Goal: Information Seeking & Learning: Learn about a topic

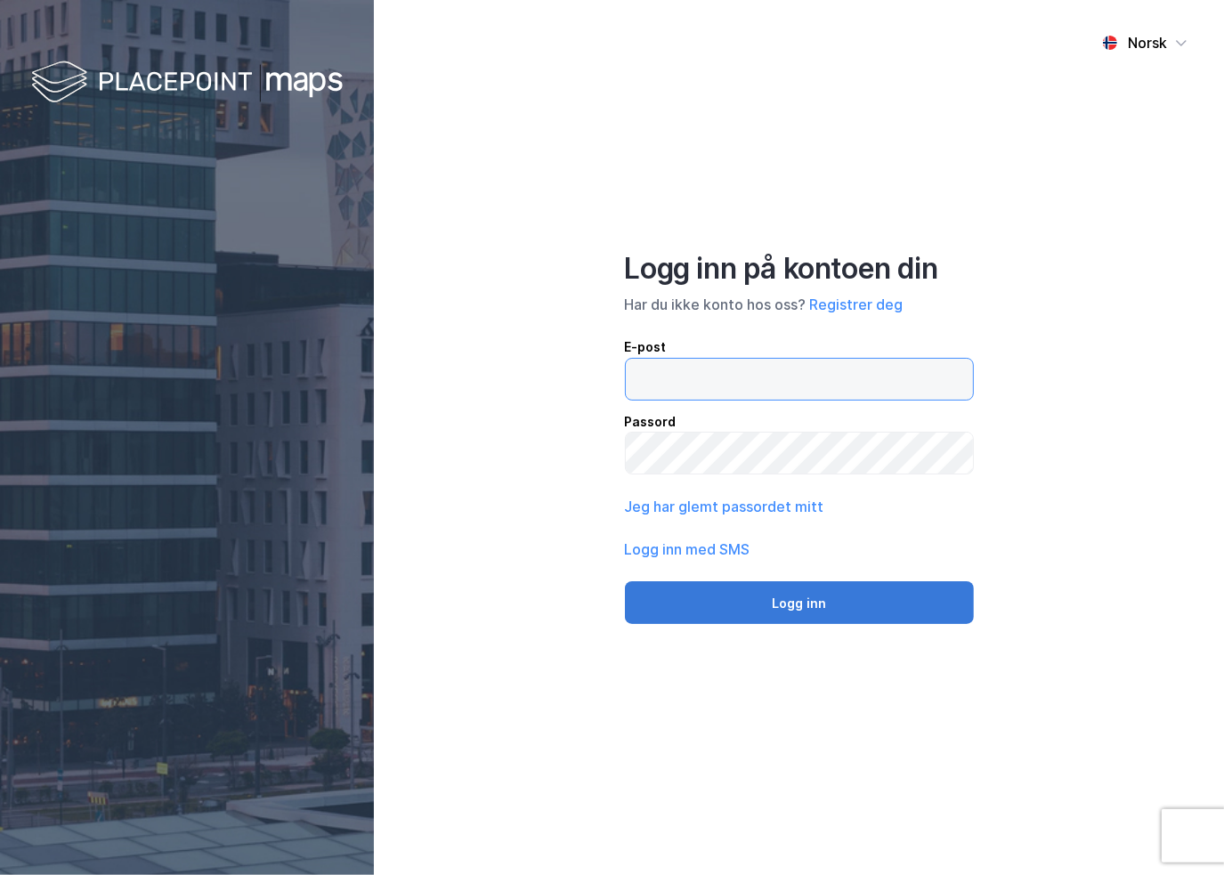
type input "[EMAIL_ADDRESS][DOMAIN_NAME]"
click at [748, 602] on button "Logg inn" at bounding box center [799, 602] width 349 height 43
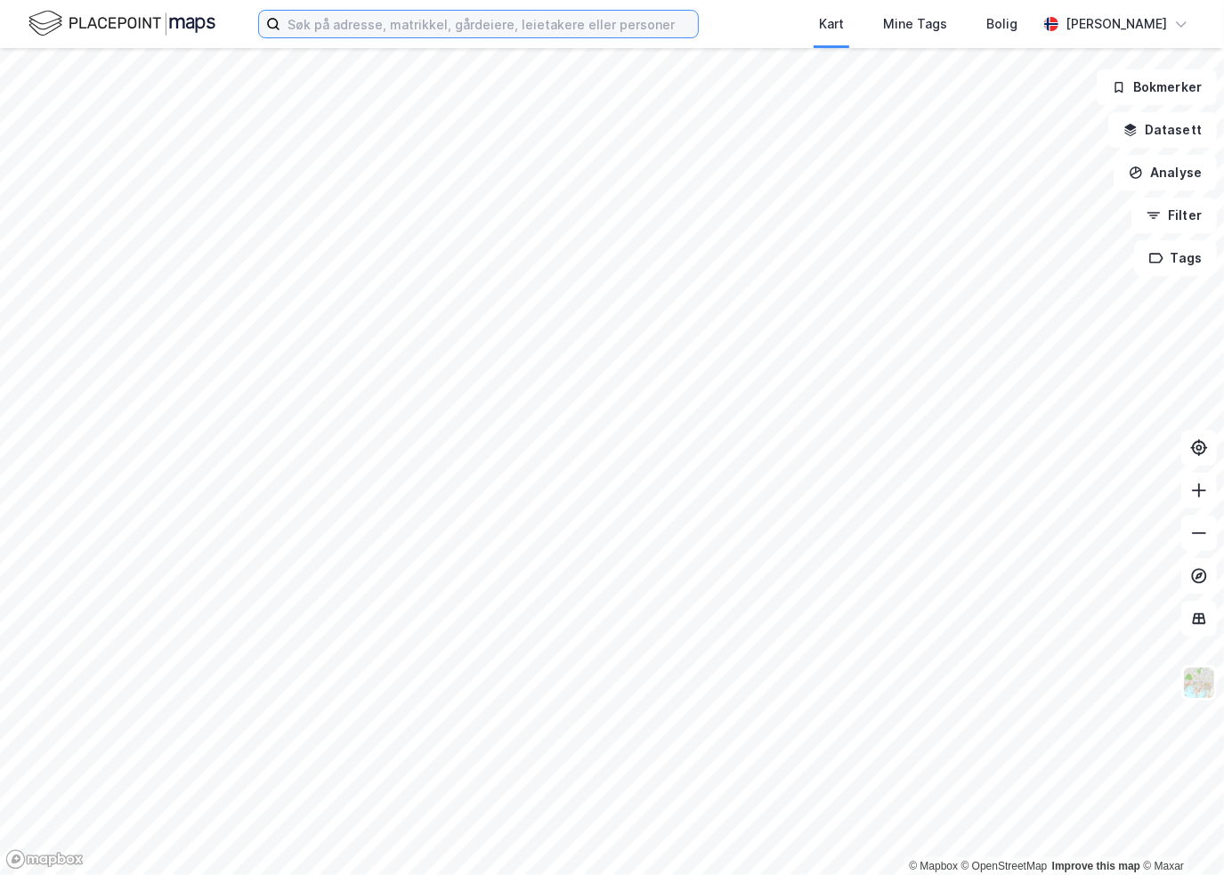
click at [469, 24] on input at bounding box center [488, 24] width 417 height 27
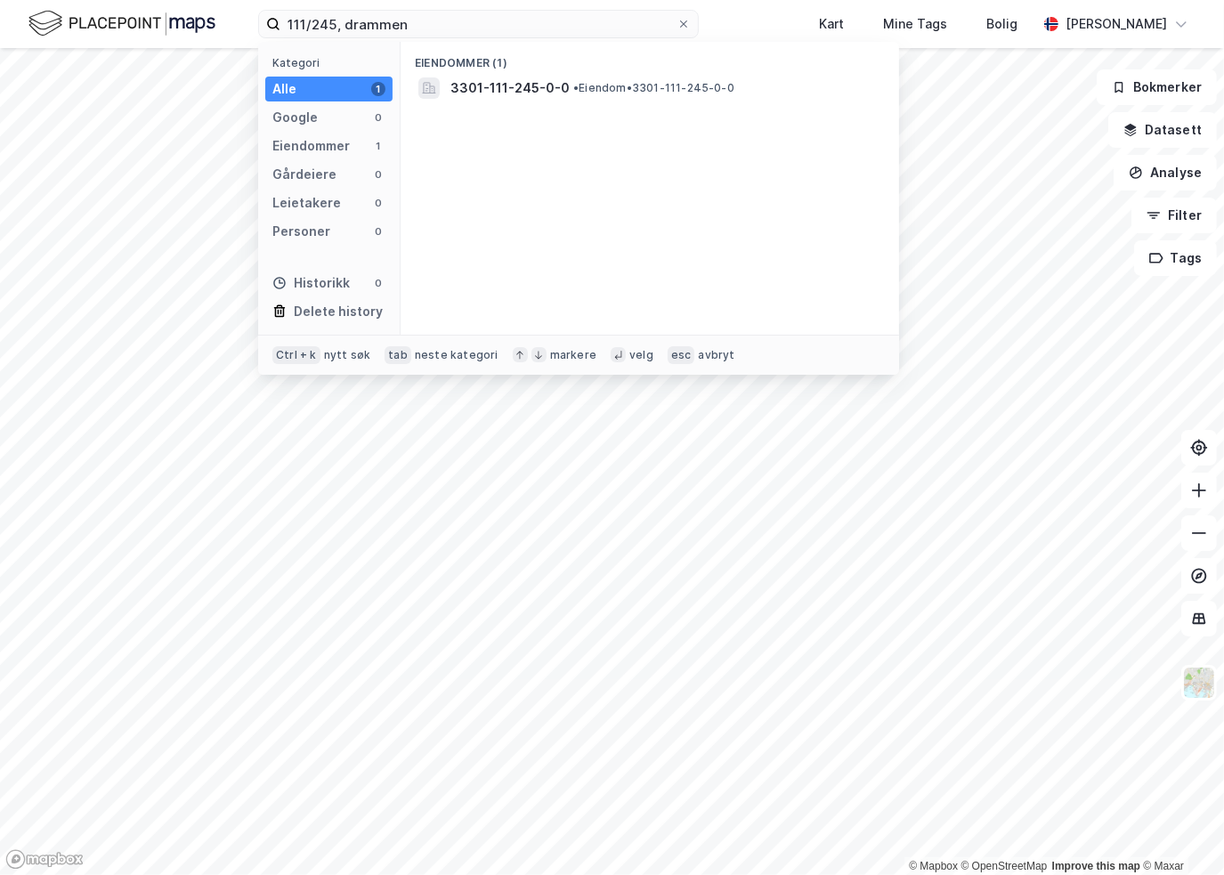
click at [482, 80] on span "3301-111-245-0-0" at bounding box center [509, 87] width 119 height 21
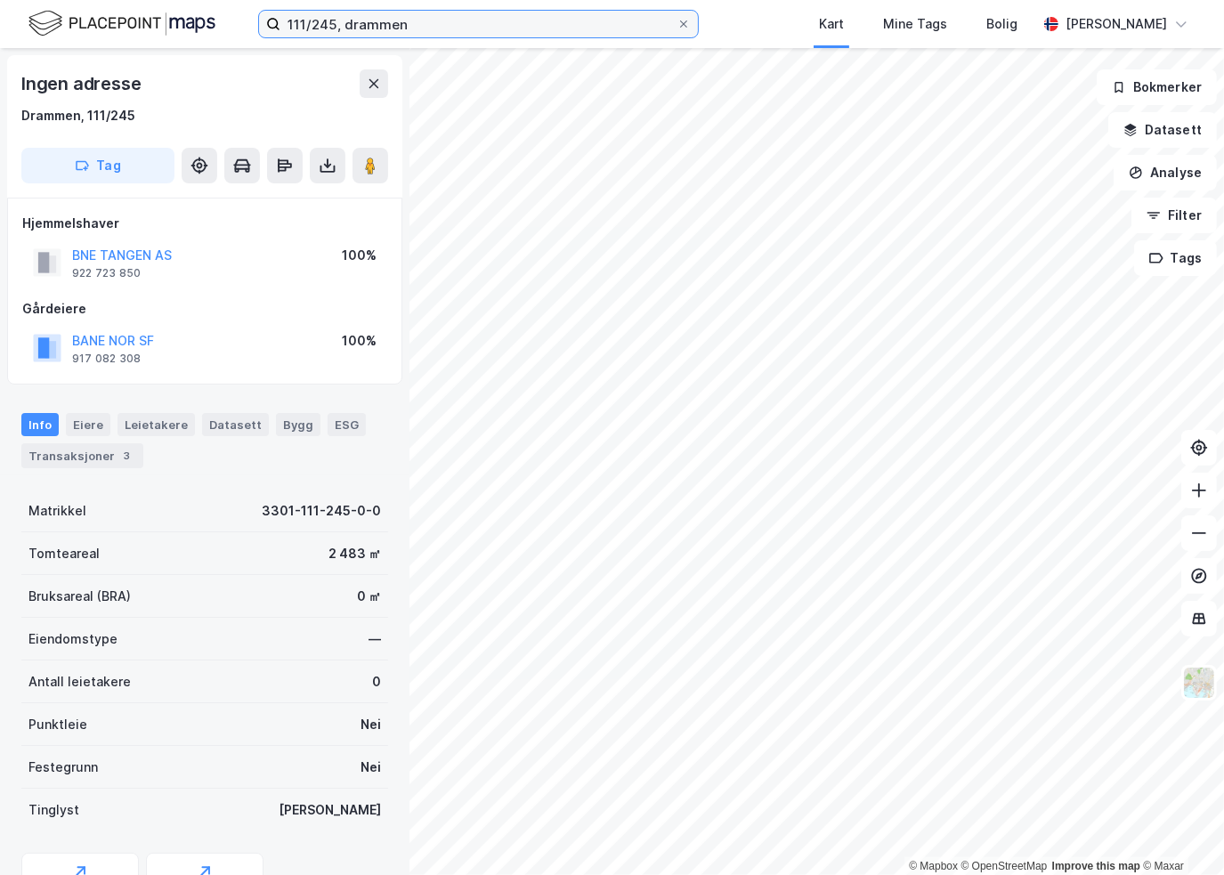
click at [332, 24] on input "111/245, drammen" at bounding box center [478, 24] width 396 height 27
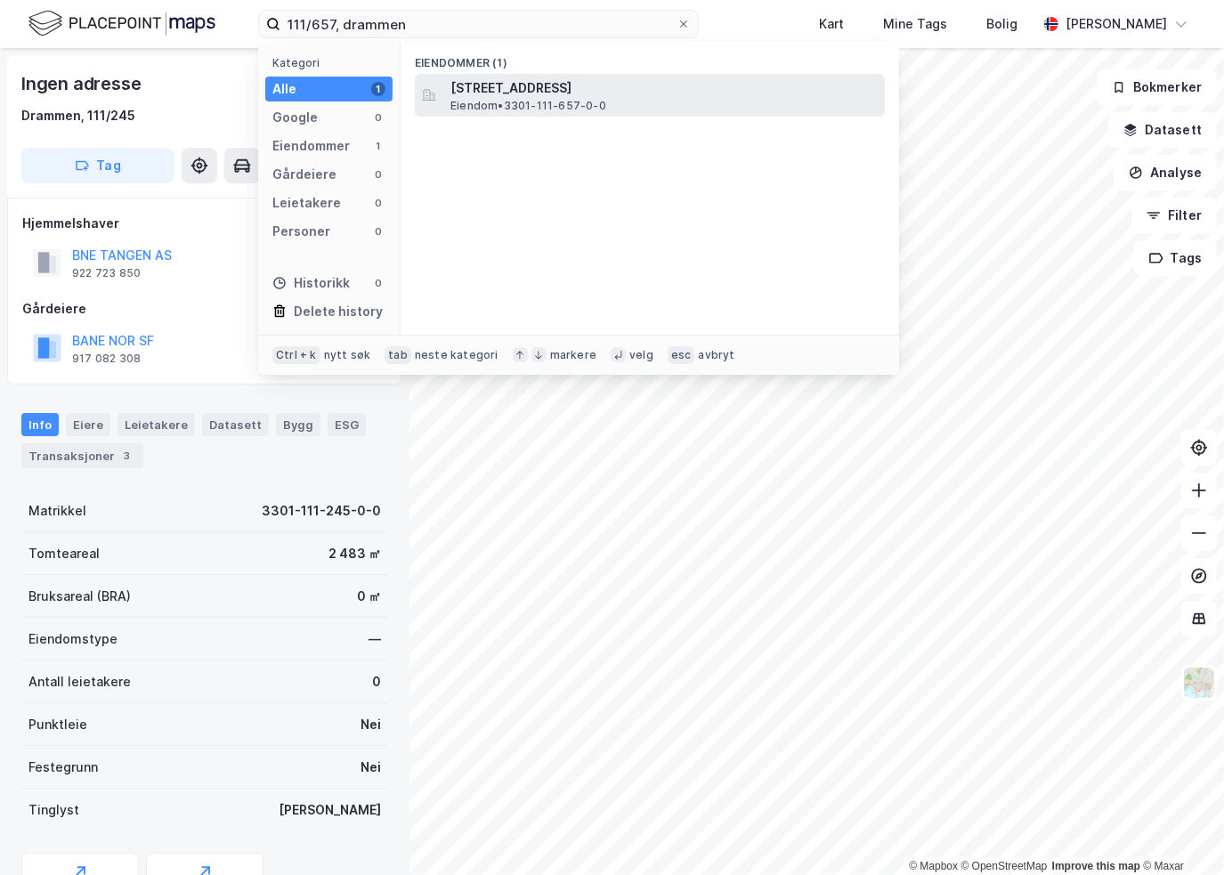
click at [483, 94] on span "[STREET_ADDRESS]" at bounding box center [663, 87] width 427 height 21
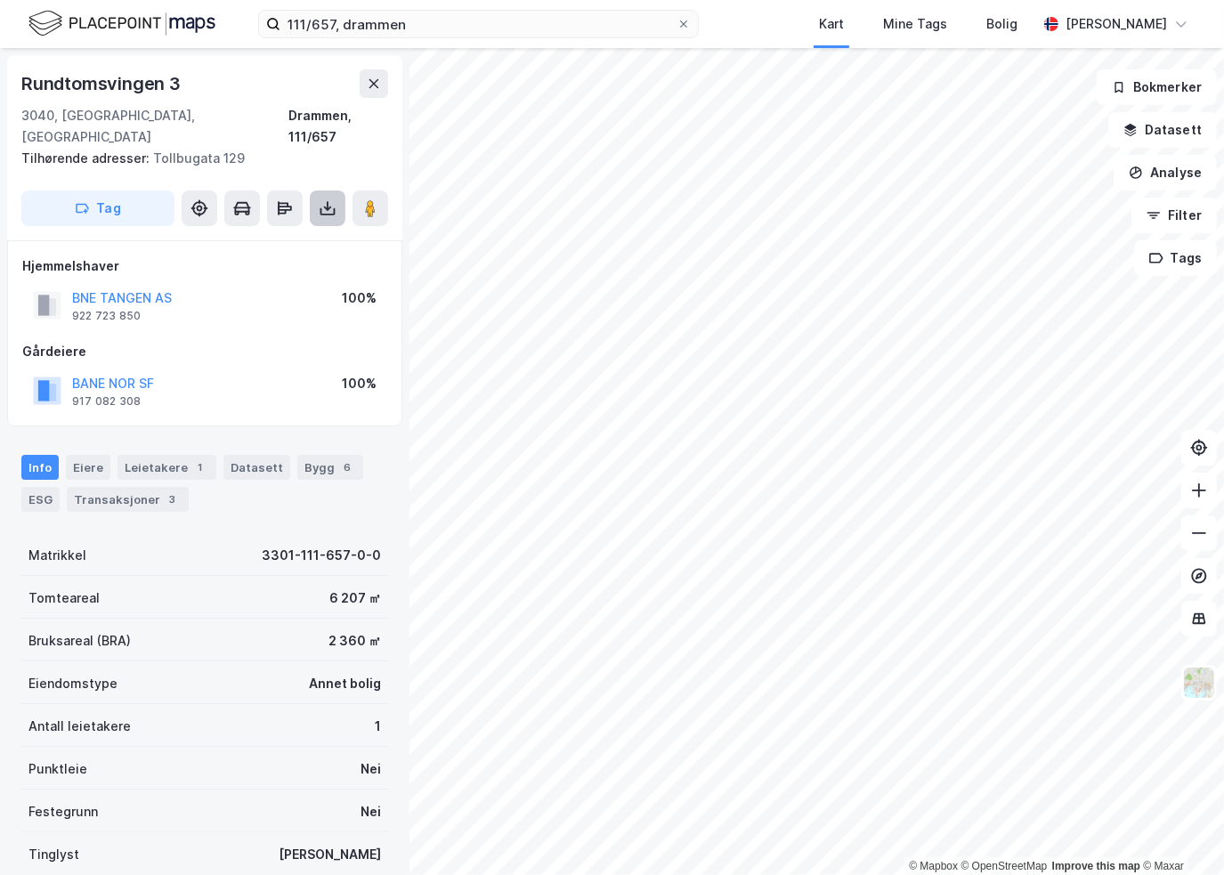
click at [338, 199] on button at bounding box center [328, 208] width 36 height 36
click at [289, 237] on div "Last ned grunnbok" at bounding box center [239, 244] width 103 height 14
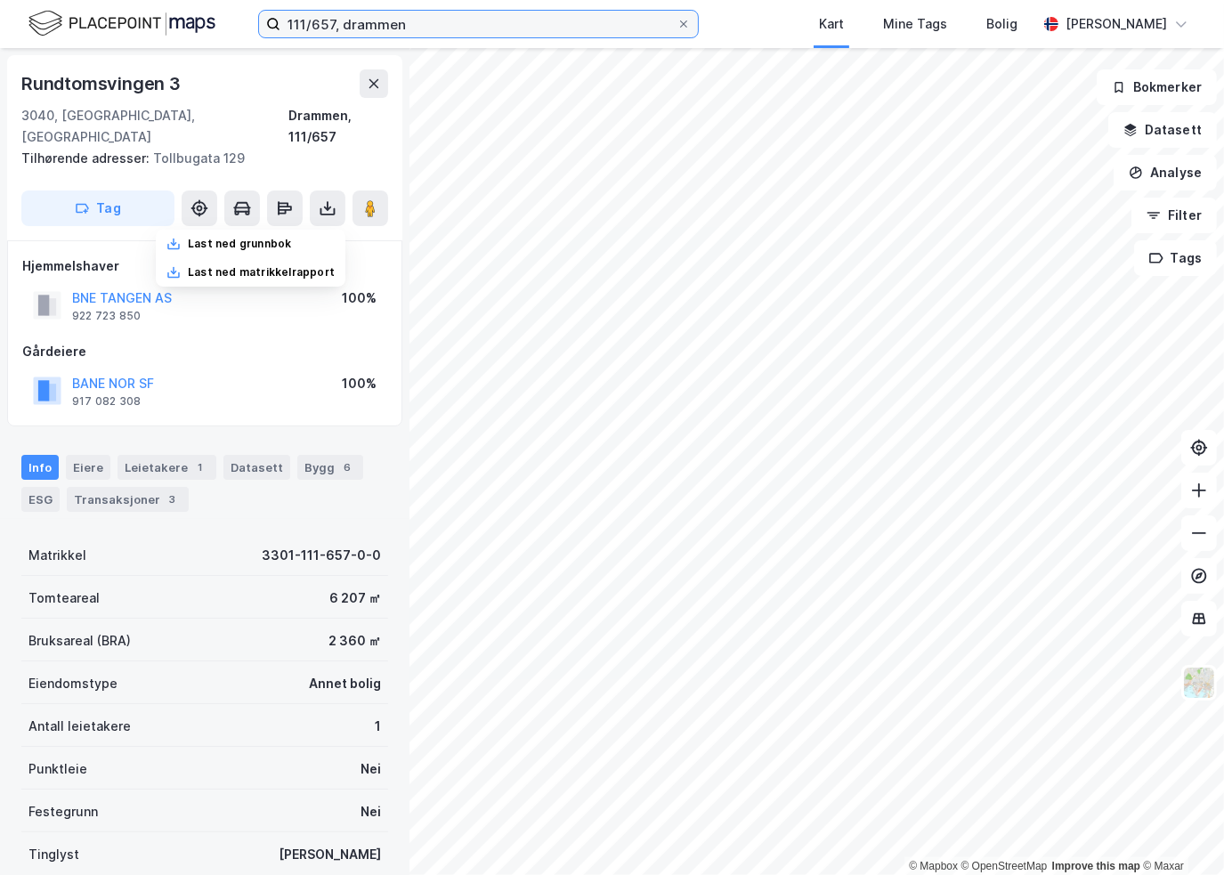
click at [331, 19] on input "111/657, drammen" at bounding box center [478, 24] width 396 height 27
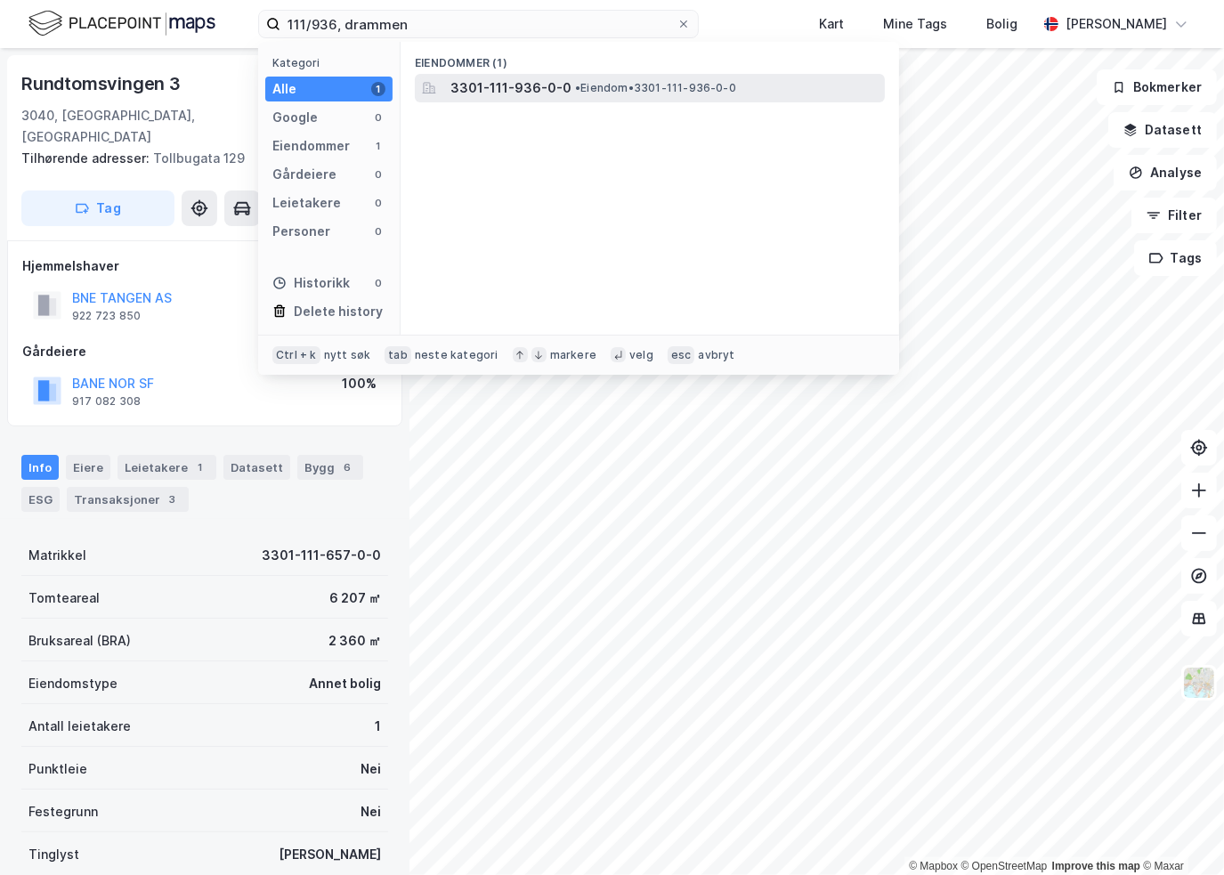
click at [578, 83] on span "• Eiendom • 3301-111-936-0-0" at bounding box center [655, 88] width 161 height 14
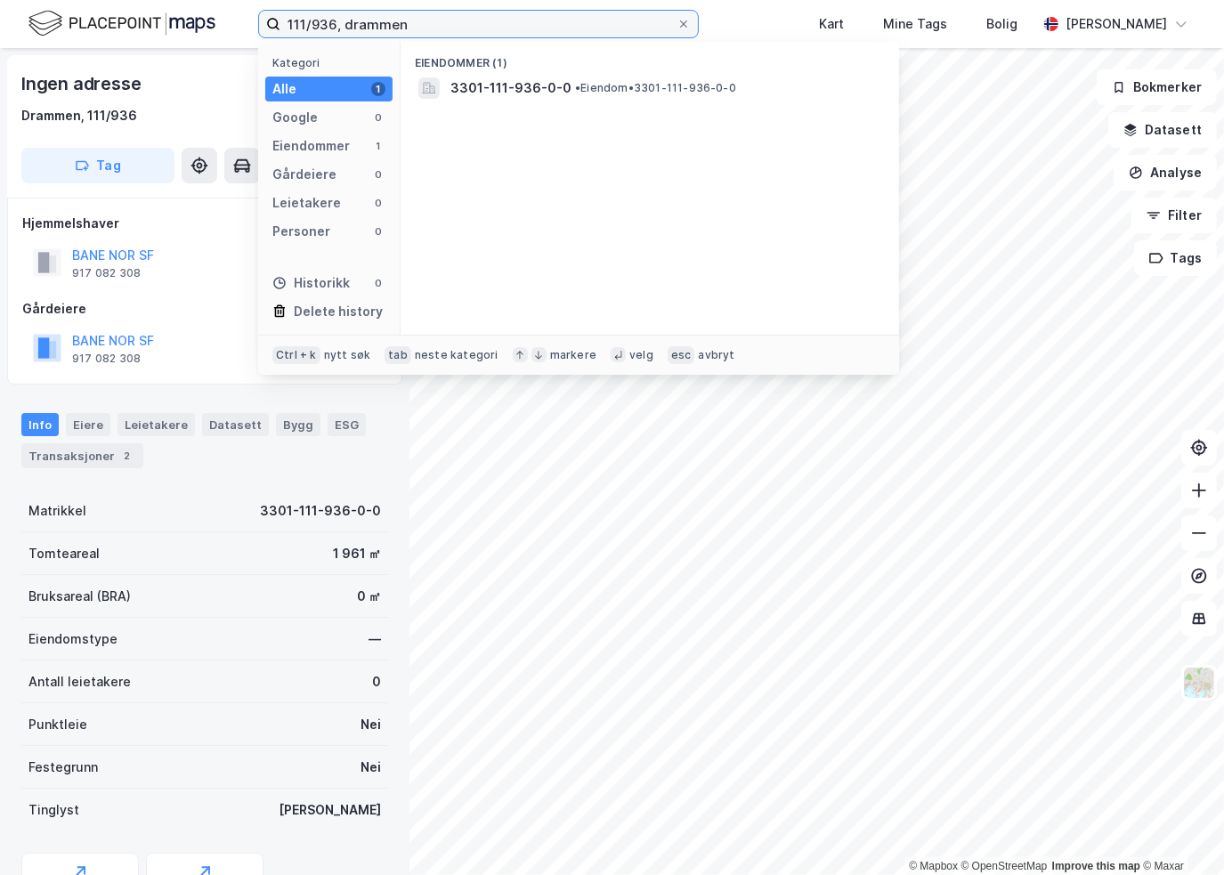
click at [326, 23] on input "111/936, drammen" at bounding box center [478, 24] width 396 height 27
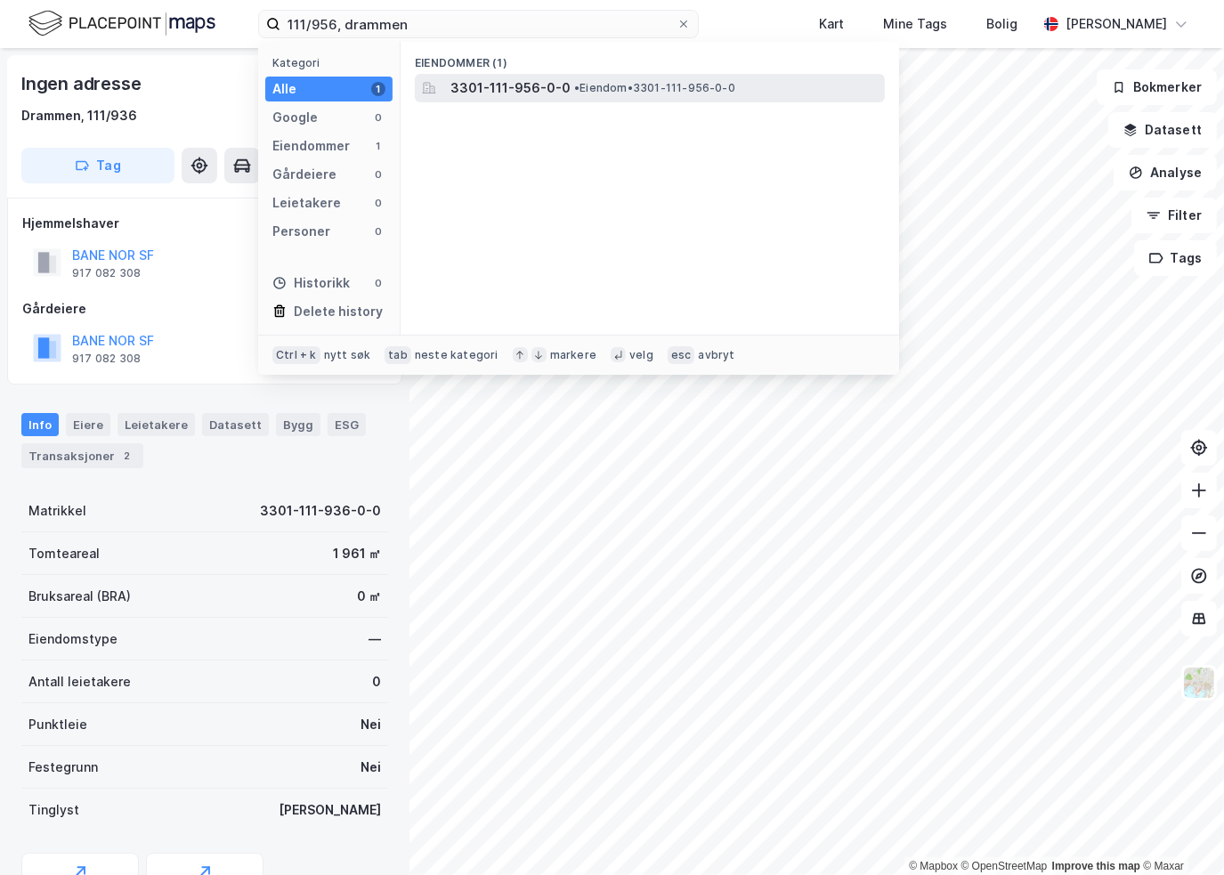
click at [470, 84] on span "3301-111-956-0-0" at bounding box center [510, 87] width 120 height 21
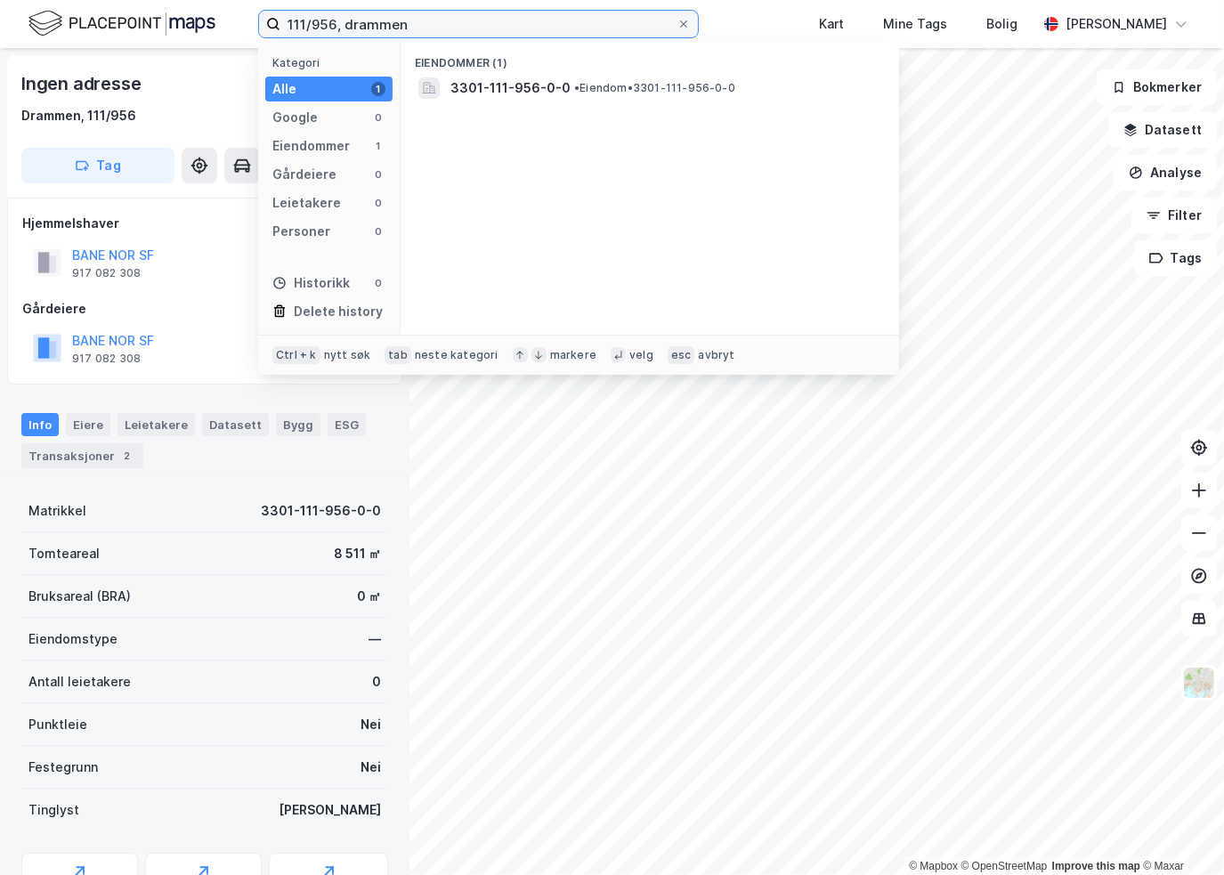
drag, startPoint x: 312, startPoint y: 21, endPoint x: 337, endPoint y: 19, distance: 25.1
click at [337, 19] on input "111/956, drammen" at bounding box center [478, 24] width 396 height 27
type input "111/814, drammen"
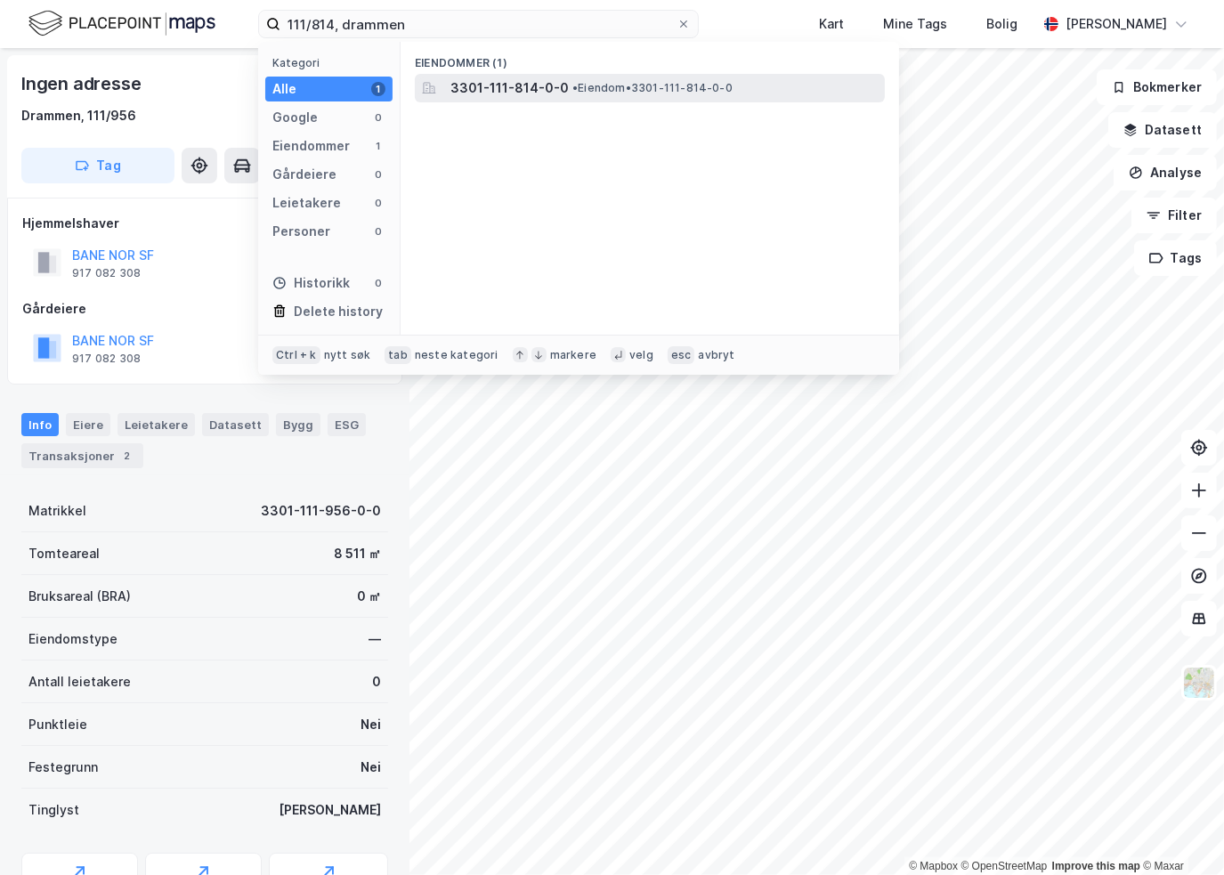
click at [521, 83] on span "3301-111-814-0-0" at bounding box center [509, 87] width 118 height 21
